Goal: Task Accomplishment & Management: Manage account settings

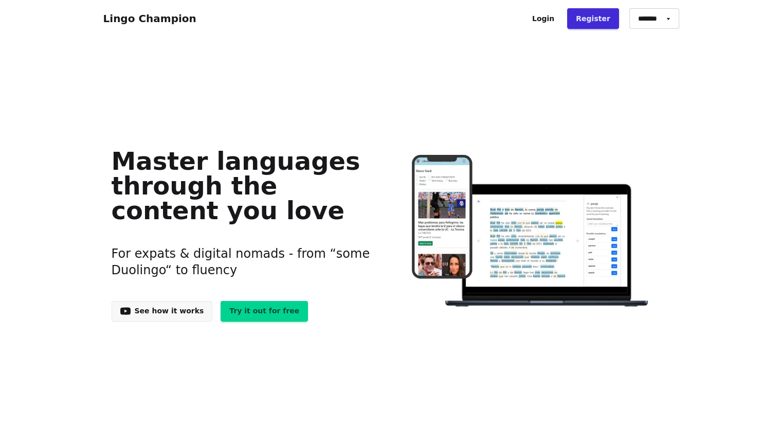
click at [254, 311] on link "Try it out for free" at bounding box center [264, 311] width 87 height 21
click at [560, 18] on link "Login" at bounding box center [544, 18] width 40 height 21
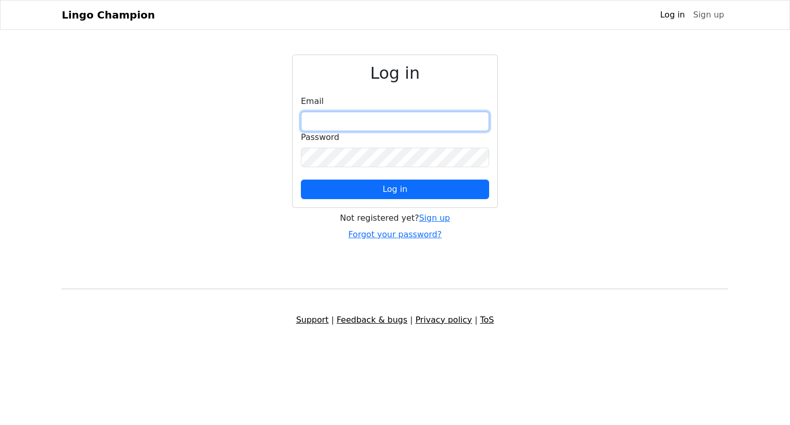
click at [349, 124] on input "email" at bounding box center [395, 122] width 188 height 20
type input "**********"
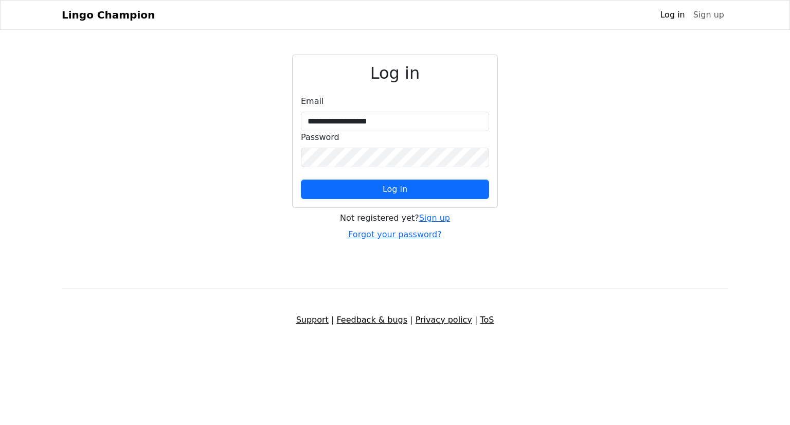
click at [368, 201] on div "**********" at bounding box center [395, 131] width 205 height 152
click at [372, 188] on button "Log in" at bounding box center [395, 190] width 188 height 20
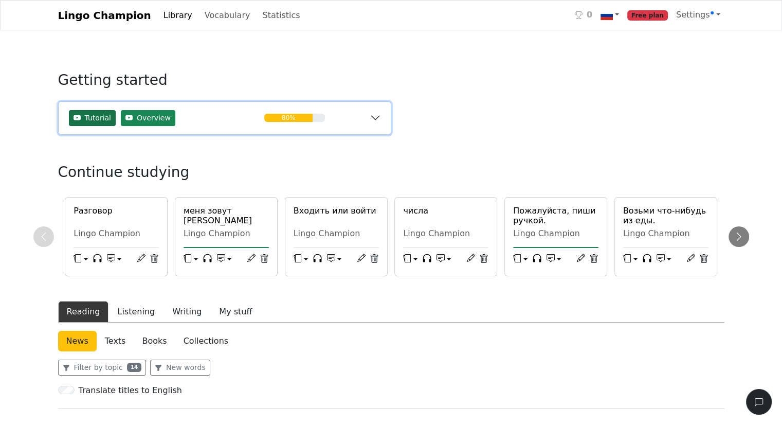
click at [93, 120] on span "Tutorial" at bounding box center [98, 118] width 26 height 11
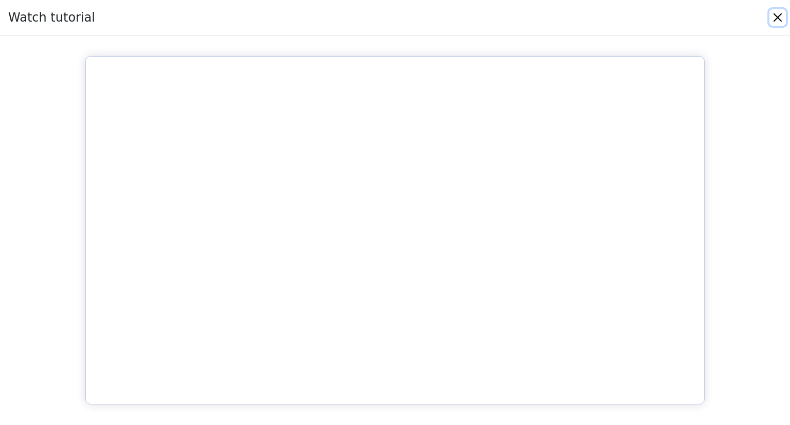
click at [775, 16] on button "Close" at bounding box center [778, 17] width 16 height 16
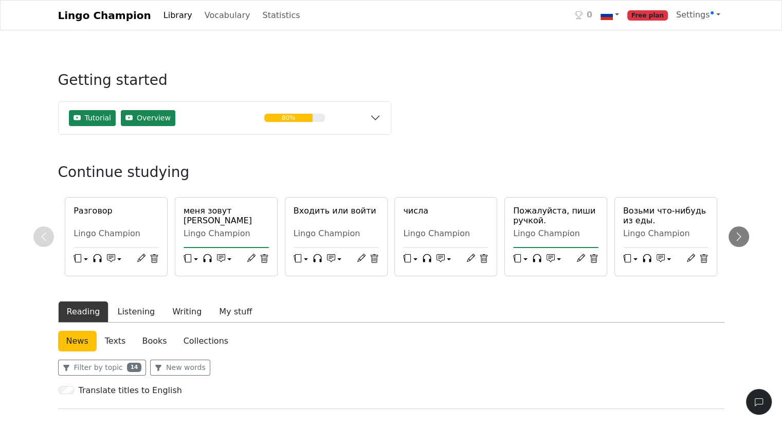
click at [159, 17] on link "Library" at bounding box center [177, 15] width 37 height 21
click at [167, 15] on link "Library" at bounding box center [177, 15] width 37 height 21
click at [208, 17] on link "Vocabulary" at bounding box center [228, 15] width 54 height 21
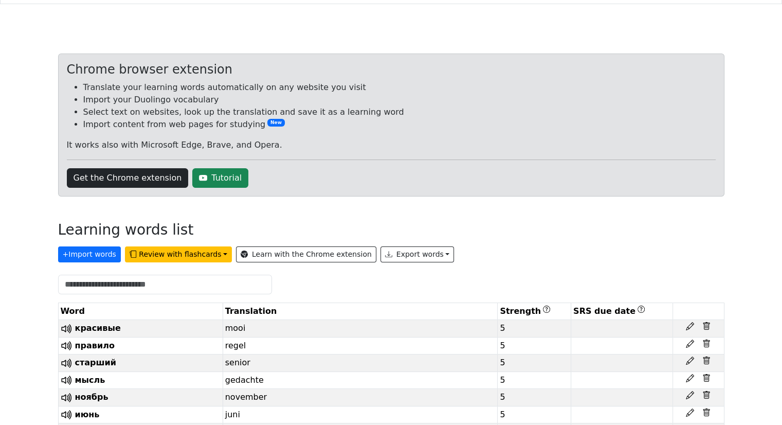
scroll to position [51, 0]
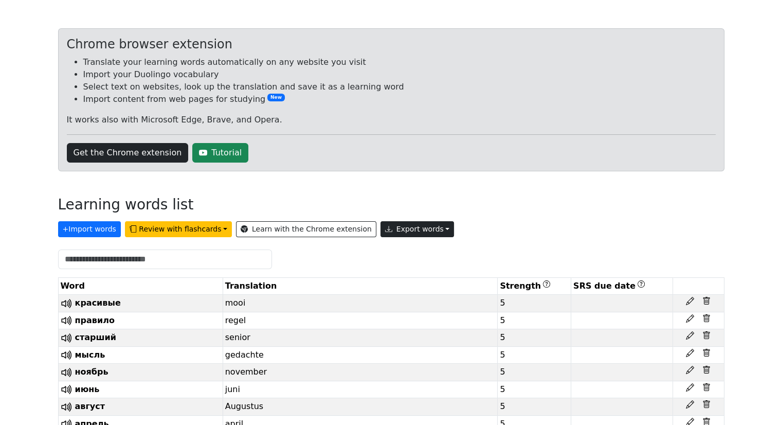
click at [389, 229] on button "Export words" at bounding box center [418, 229] width 74 height 16
click at [389, 253] on link "Copy to clipboard" at bounding box center [441, 251] width 120 height 16
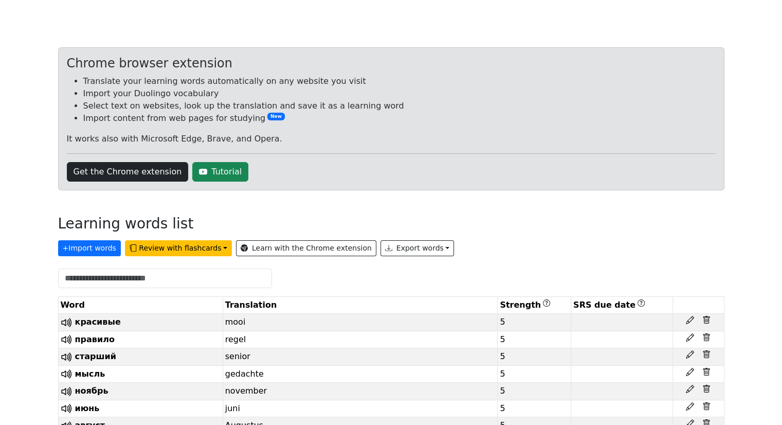
scroll to position [0, 0]
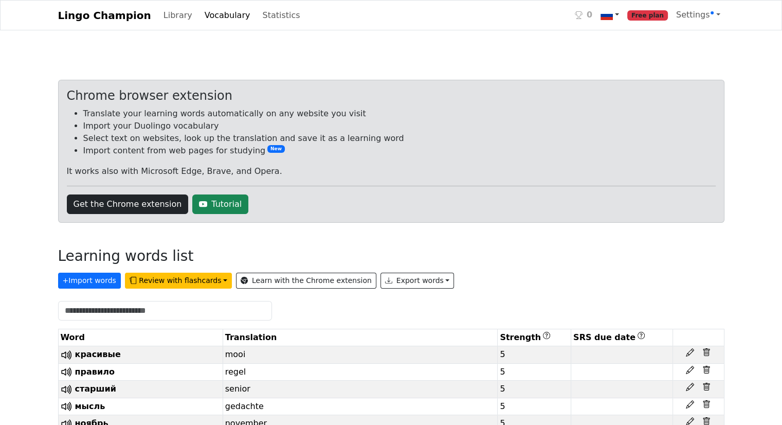
click at [621, 15] on link at bounding box center [610, 15] width 27 height 21
click at [623, 14] on link at bounding box center [610, 15] width 27 height 21
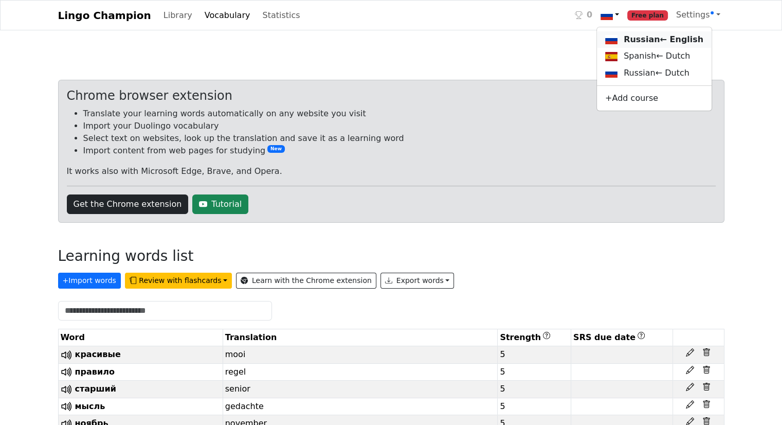
click at [635, 40] on link "Russian ← English" at bounding box center [654, 39] width 115 height 17
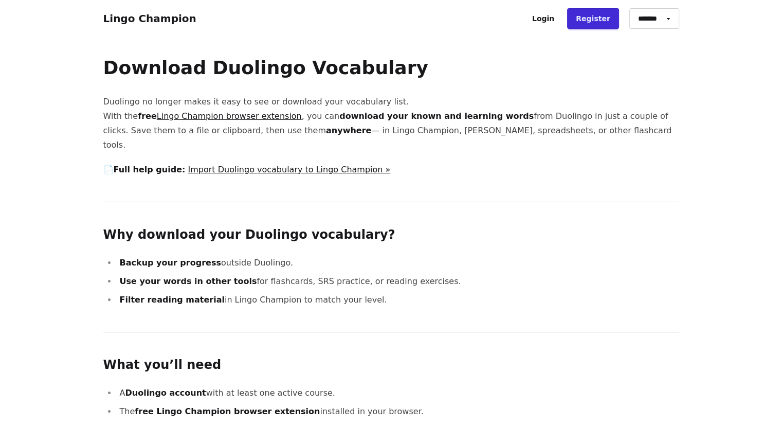
click at [255, 115] on link "Lingo Champion browser extension" at bounding box center [229, 116] width 145 height 10
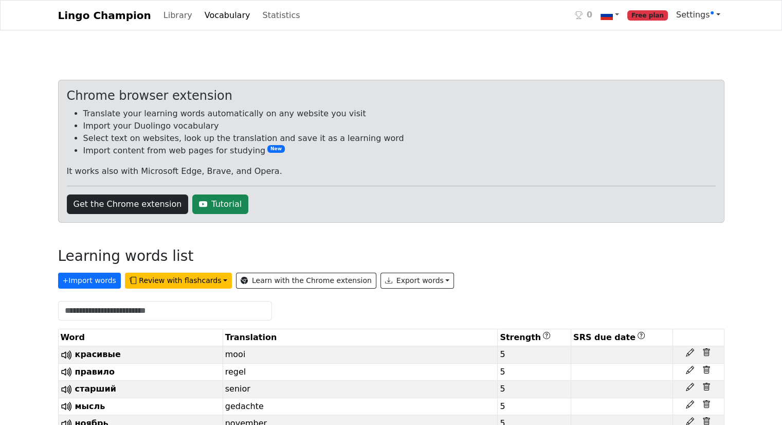
click at [698, 12] on span "Settings" at bounding box center [695, 15] width 38 height 10
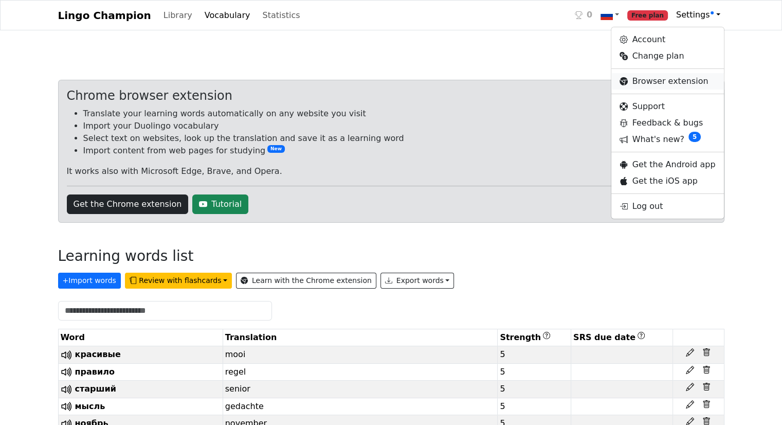
click at [670, 81] on link "Browser extension" at bounding box center [668, 81] width 112 height 16
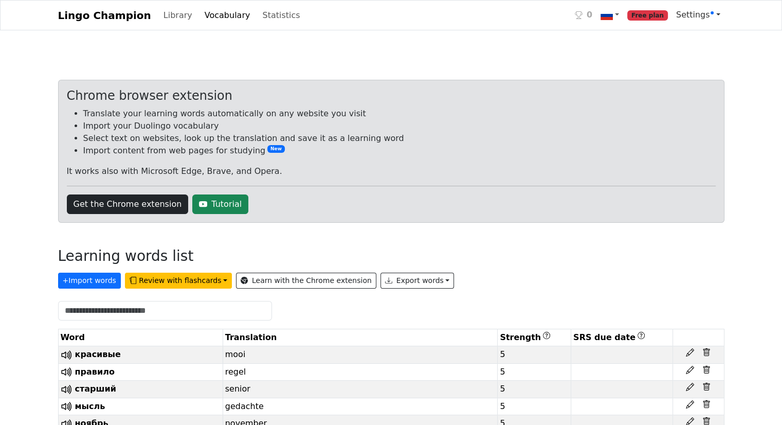
click at [699, 12] on span "Settings" at bounding box center [695, 15] width 38 height 10
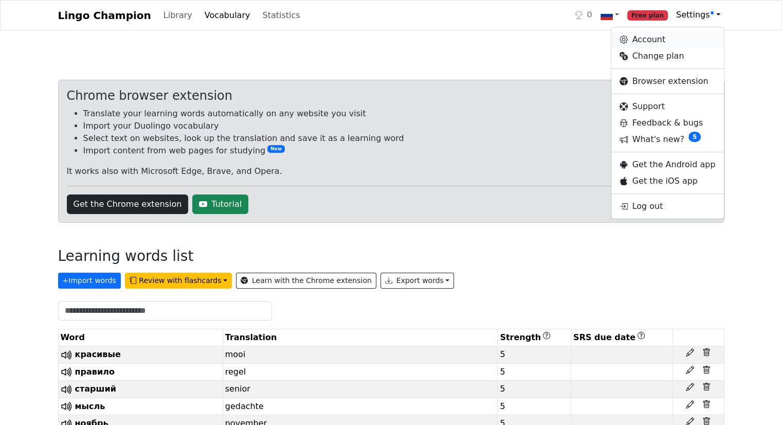
click at [666, 37] on link "Account" at bounding box center [668, 39] width 112 height 16
select select "**********"
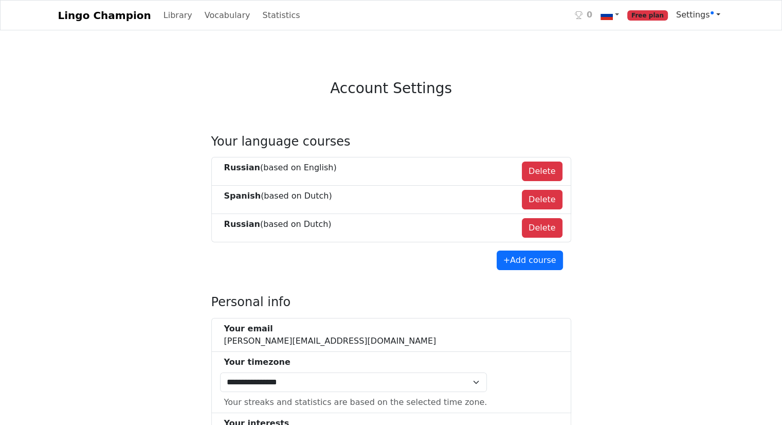
click at [706, 14] on span "Settings" at bounding box center [695, 15] width 38 height 10
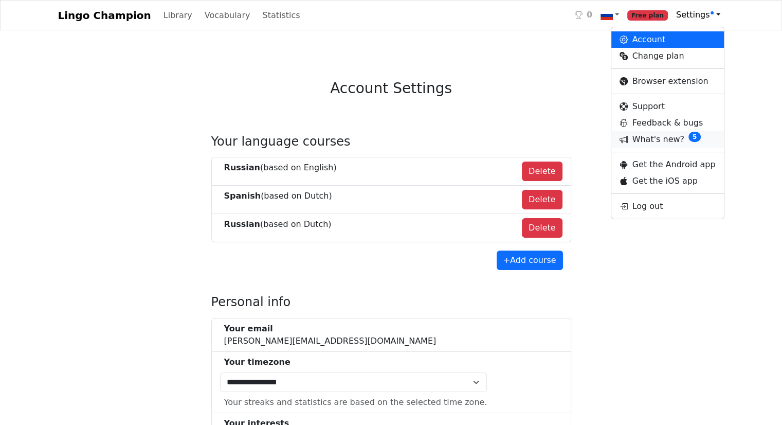
click at [670, 139] on link "What's new? 5" at bounding box center [668, 139] width 112 height 16
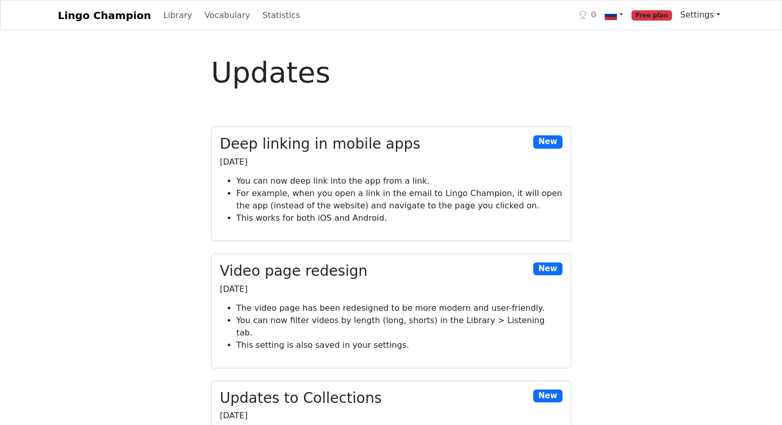
click at [705, 16] on span "Settings" at bounding box center [698, 15] width 34 height 10
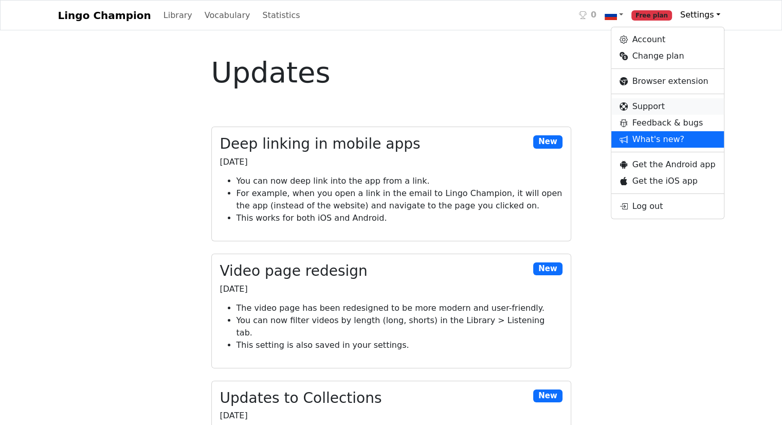
click at [647, 106] on link "Support" at bounding box center [668, 106] width 112 height 16
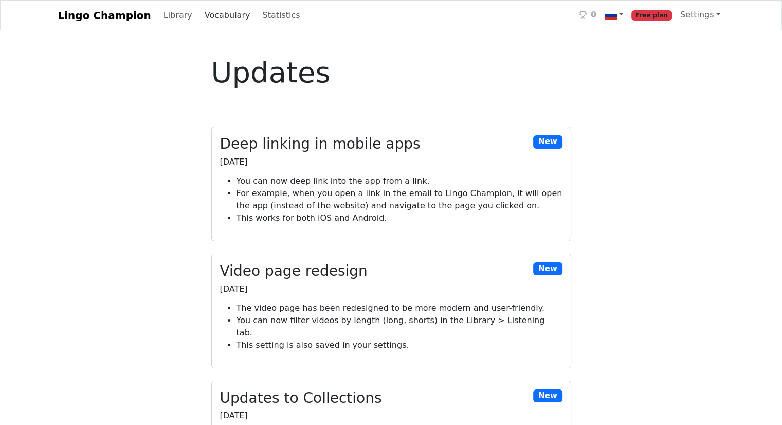
click at [210, 17] on link "Vocabulary" at bounding box center [228, 15] width 54 height 21
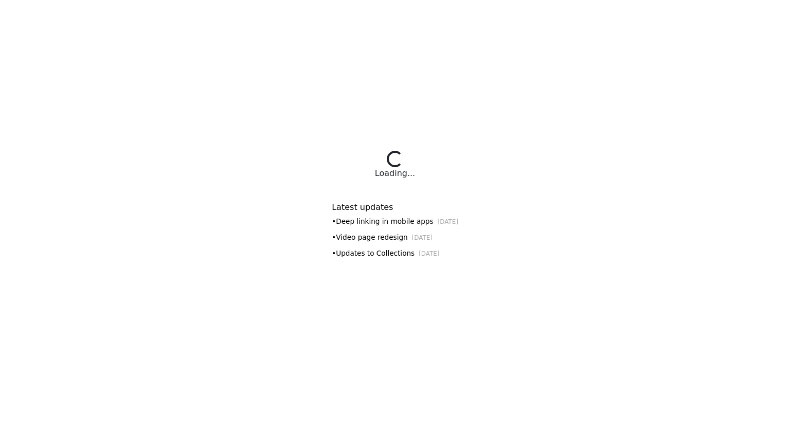
select select "**********"
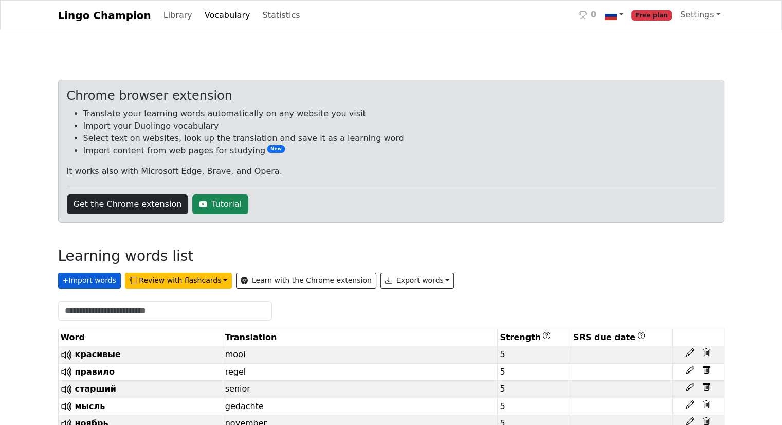
click at [95, 284] on button "+ Import words" at bounding box center [89, 281] width 63 height 16
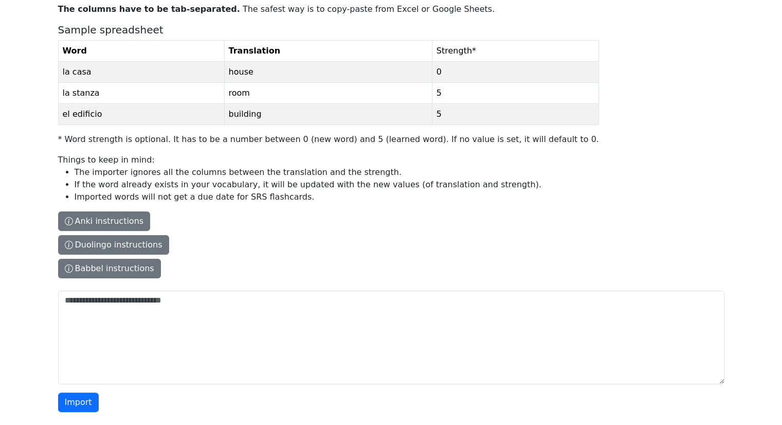
scroll to position [103, 0]
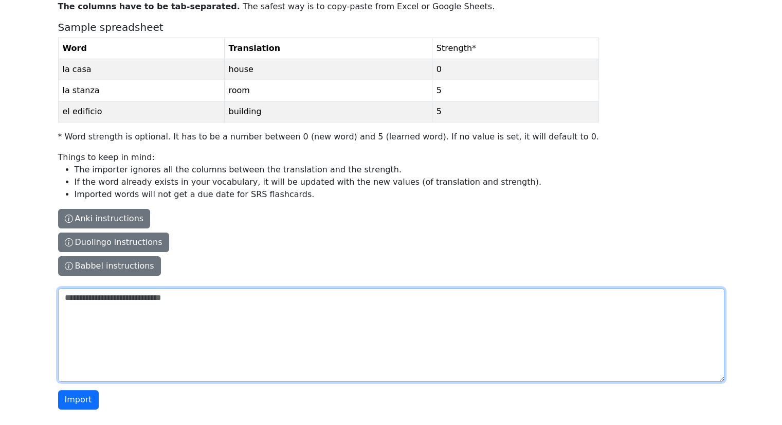
click at [67, 297] on textarea "The columns have to be tab-separated. The safest way is to copy-paste from Exce…" at bounding box center [391, 335] width 667 height 94
paste textarea "**********"
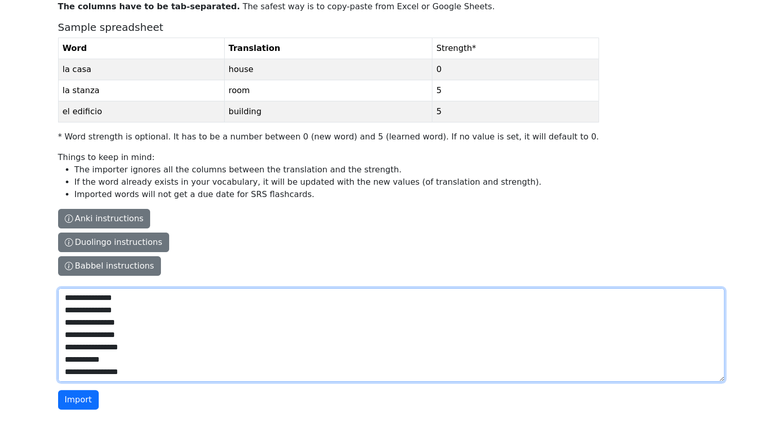
scroll to position [25995, 0]
type textarea "**********"
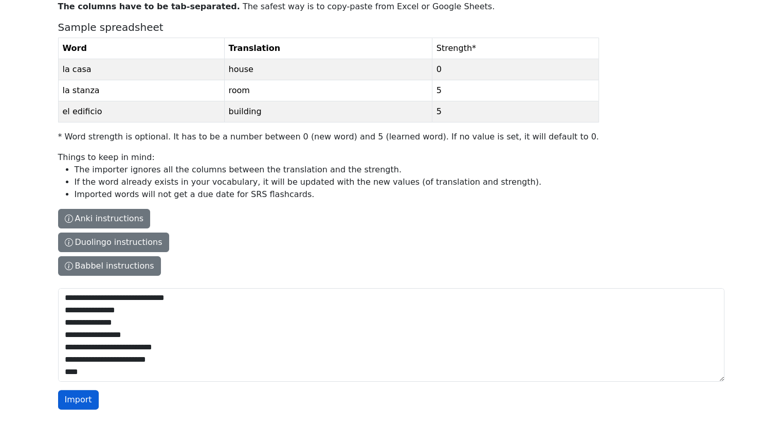
click at [85, 399] on button "Import" at bounding box center [78, 400] width 41 height 20
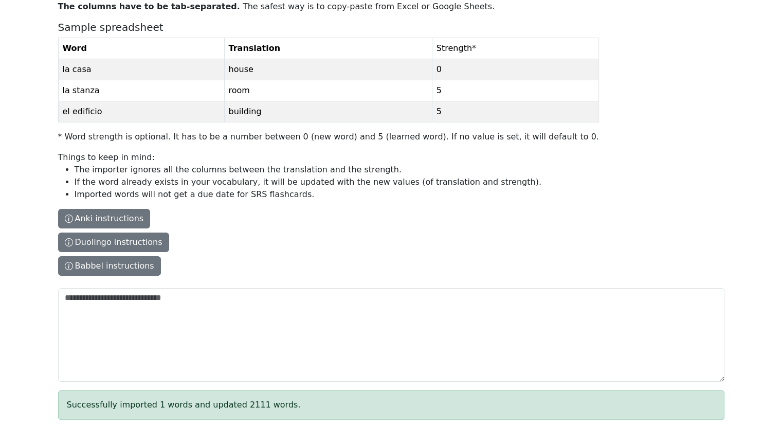
scroll to position [0, 0]
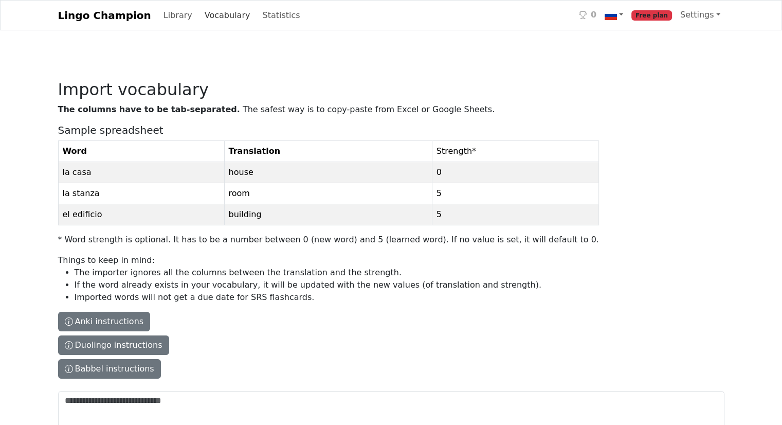
click at [213, 14] on link "Vocabulary" at bounding box center [228, 15] width 54 height 21
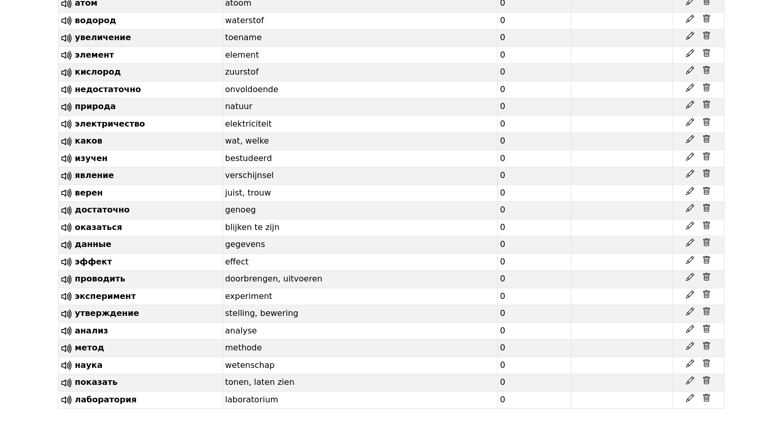
scroll to position [38142, 0]
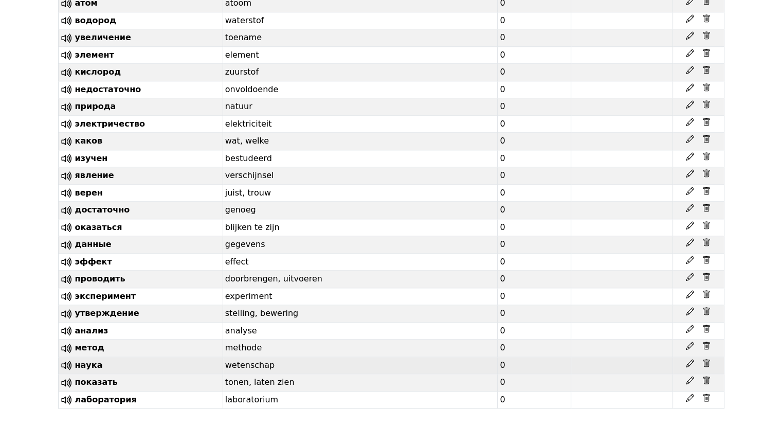
click at [560, 366] on td "0" at bounding box center [535, 364] width 74 height 17
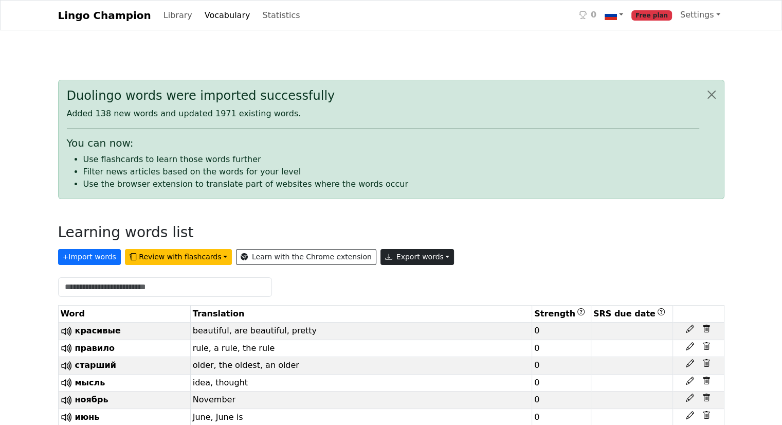
click at [401, 259] on button "Export words" at bounding box center [418, 257] width 74 height 16
click at [393, 280] on link "Copy to clipboard" at bounding box center [441, 279] width 120 height 16
